Goal: Transaction & Acquisition: Obtain resource

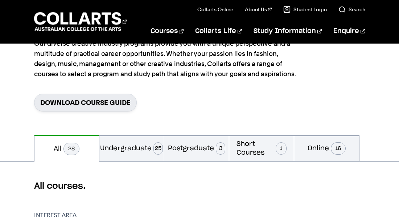
scroll to position [73, 0]
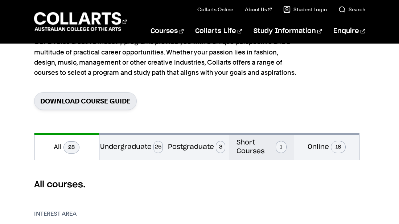
click at [274, 146] on button "Short Courses 1" at bounding box center [261, 146] width 65 height 26
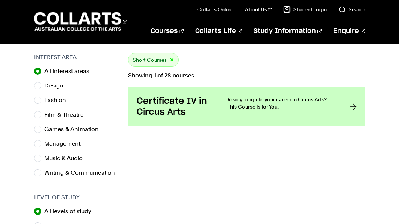
scroll to position [215, 0]
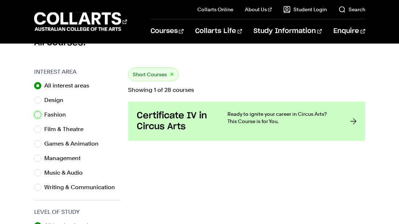
click at [38, 117] on input "Fashion" at bounding box center [37, 114] width 7 height 7
radio input "true"
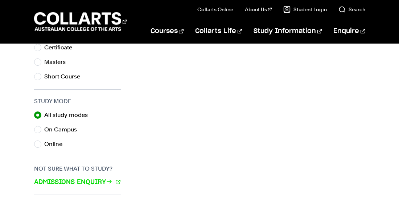
scroll to position [436, 0]
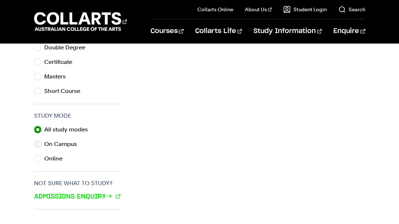
click at [40, 148] on div "On Campus" at bounding box center [77, 144] width 87 height 10
click at [38, 146] on input "On Campus" at bounding box center [37, 143] width 7 height 7
radio input "true"
click at [41, 64] on input "Certificate" at bounding box center [37, 61] width 7 height 7
radio input "true"
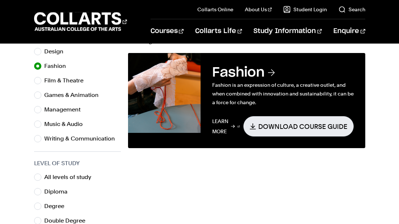
scroll to position [262, 0]
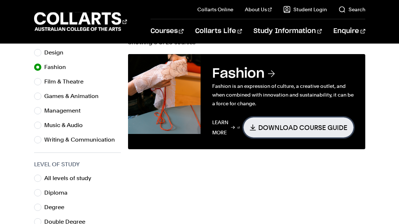
click at [264, 118] on link "Download Course Guide" at bounding box center [299, 127] width 110 height 20
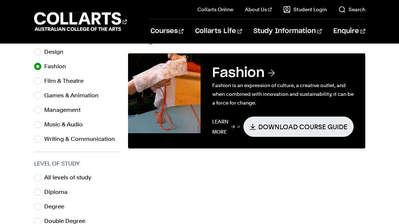
scroll to position [262, 0]
